Goal: Transaction & Acquisition: Subscribe to service/newsletter

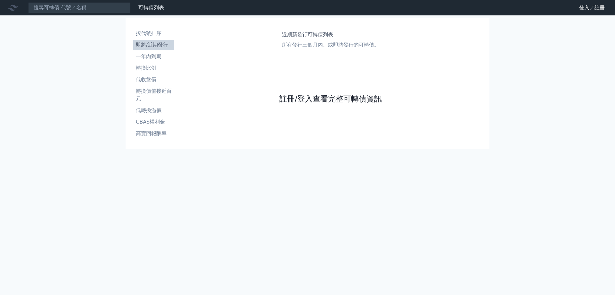
click at [362, 101] on link "註冊/登入查看完整可轉債資訊" at bounding box center [330, 99] width 103 height 10
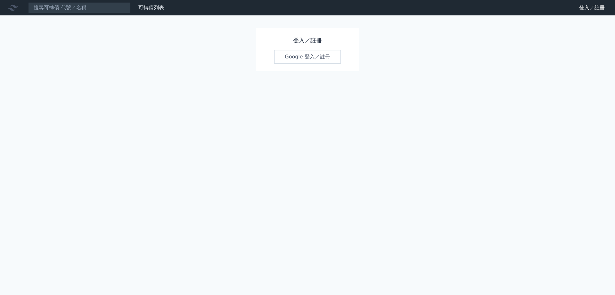
click at [308, 58] on link "Google 登入／註冊" at bounding box center [307, 56] width 67 height 13
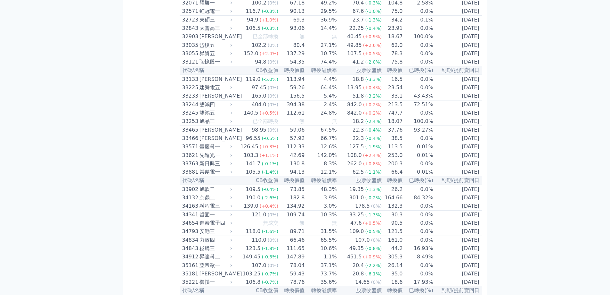
scroll to position [1090, 0]
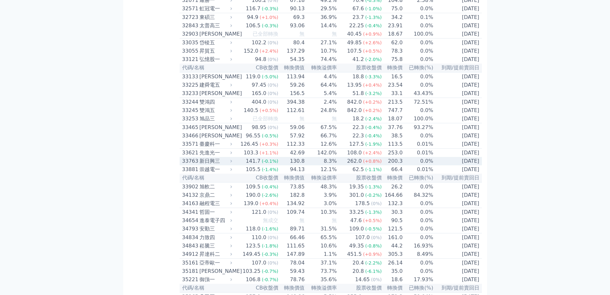
click at [323, 165] on td "8.3%" at bounding box center [321, 161] width 32 height 8
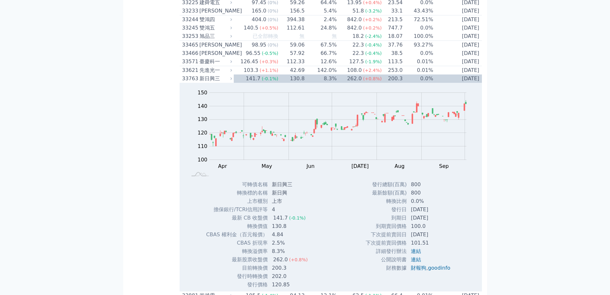
scroll to position [1186, 0]
